Goal: Complete application form

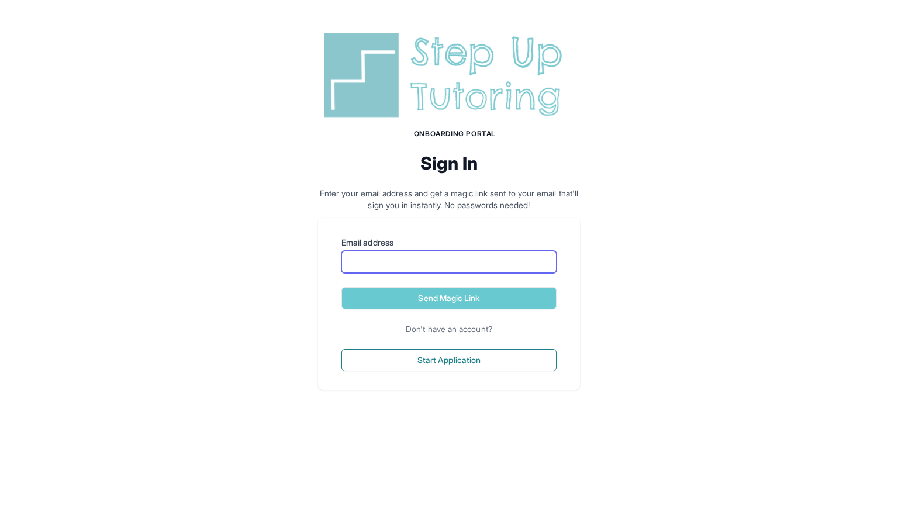
click at [466, 257] on input "Email address" at bounding box center [449, 262] width 215 height 22
type input "**********"
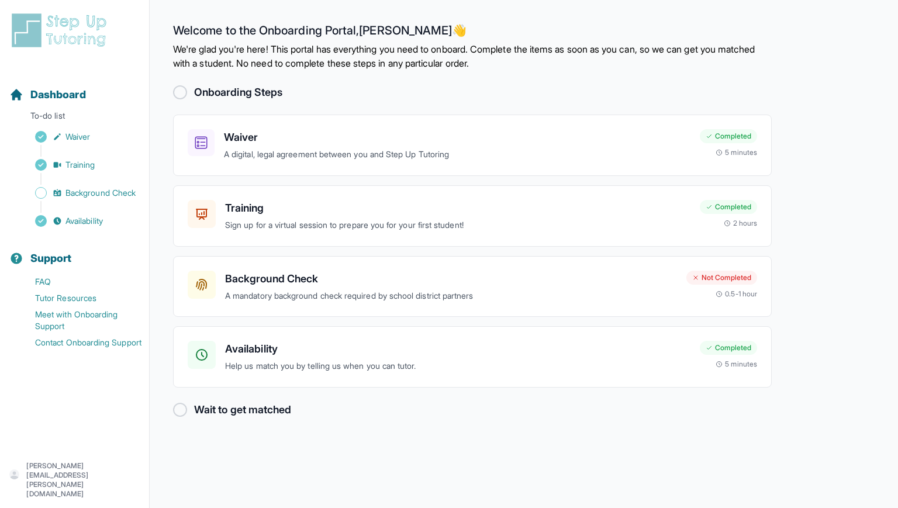
click at [786, 47] on main "Welcome to the Onboarding Portal, [PERSON_NAME] 👋 We're glad you're here! This …" at bounding box center [524, 254] width 749 height 508
click at [179, 90] on div at bounding box center [180, 92] width 14 height 14
